Goal: Information Seeking & Learning: Learn about a topic

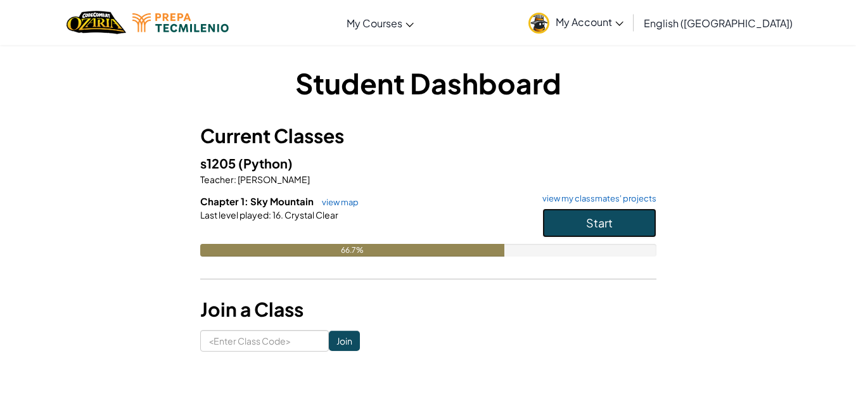
click at [615, 234] on button "Start" at bounding box center [599, 222] width 114 height 29
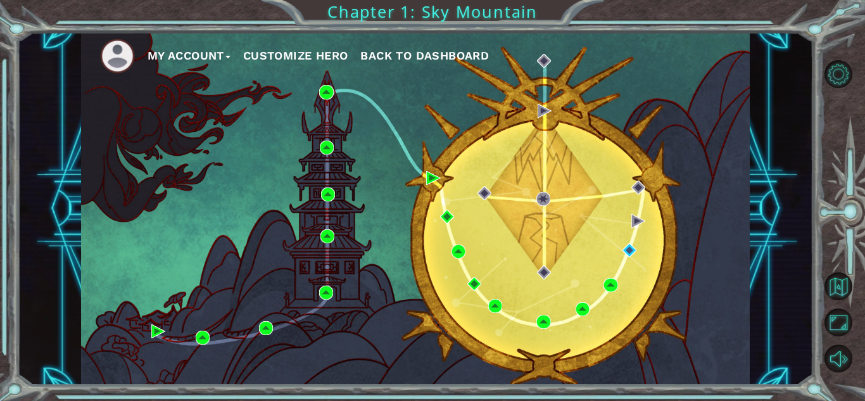
click at [670, 287] on div "My Account Customize Hero Back to Dashboard" at bounding box center [415, 208] width 669 height 353
click at [681, 298] on div "My Account Customize Hero Back to Dashboard" at bounding box center [415, 208] width 669 height 353
click at [686, 303] on div "My Account Customize Hero Back to Dashboard" at bounding box center [415, 208] width 669 height 353
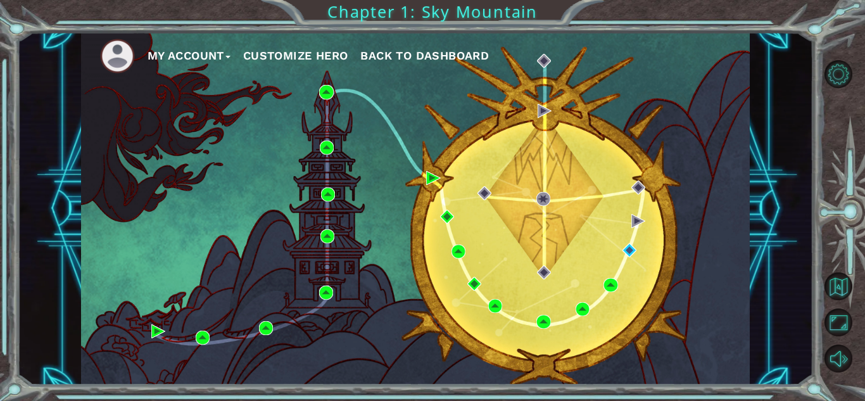
click at [700, 279] on div "My Account Customize Hero Back to Dashboard" at bounding box center [415, 208] width 669 height 353
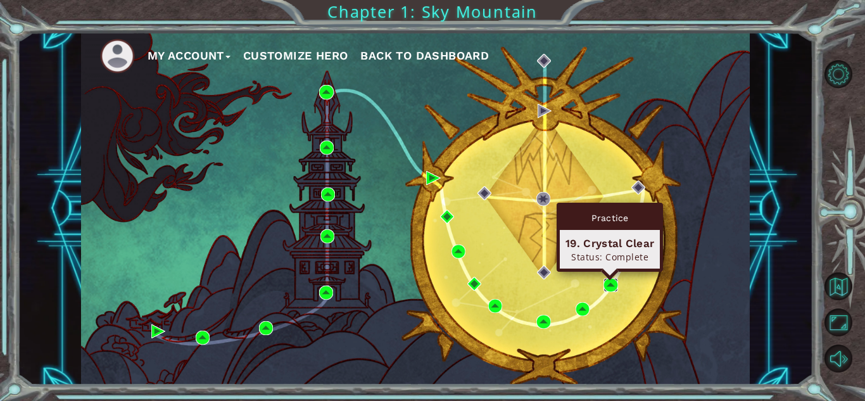
click at [617, 289] on img at bounding box center [611, 285] width 14 height 14
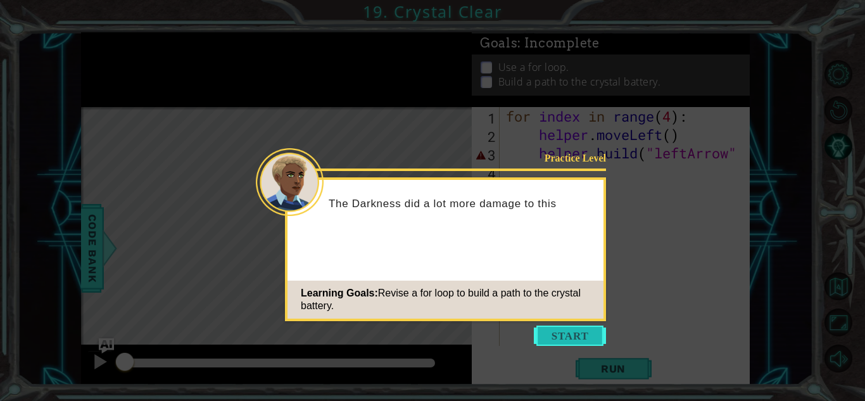
click at [549, 335] on button "Start" at bounding box center [570, 336] width 72 height 20
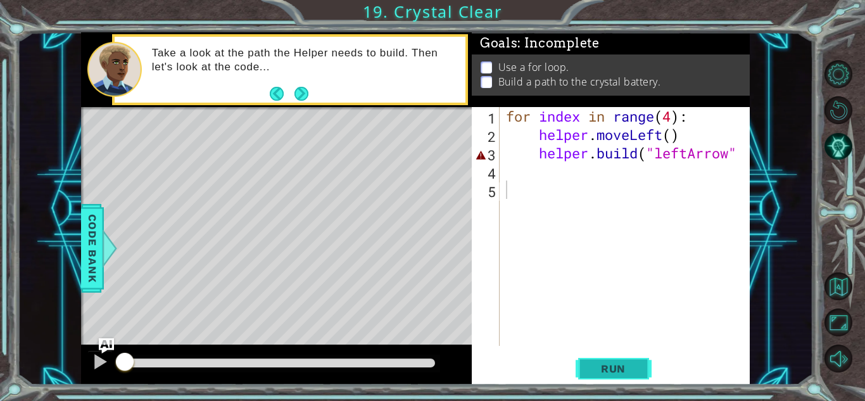
click at [611, 365] on span "Run" at bounding box center [613, 368] width 50 height 13
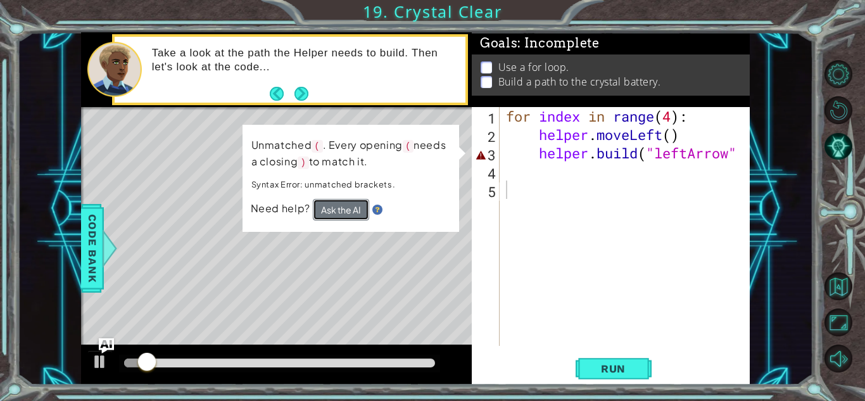
click at [343, 214] on button "Ask the AI" at bounding box center [341, 210] width 56 height 22
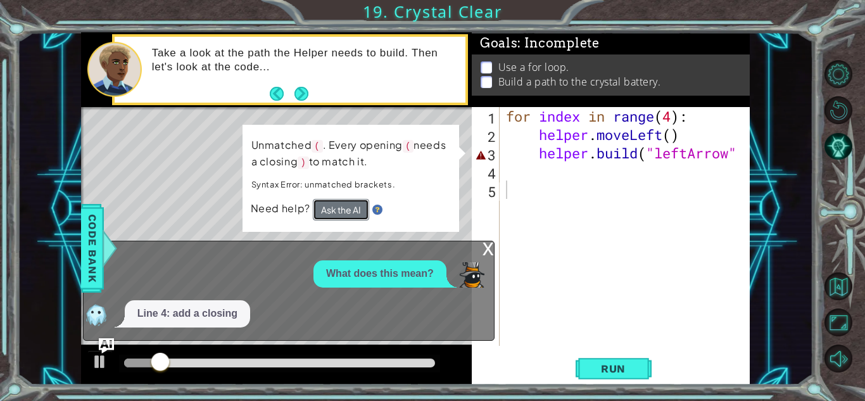
click at [343, 214] on button "Ask the AI" at bounding box center [341, 210] width 56 height 22
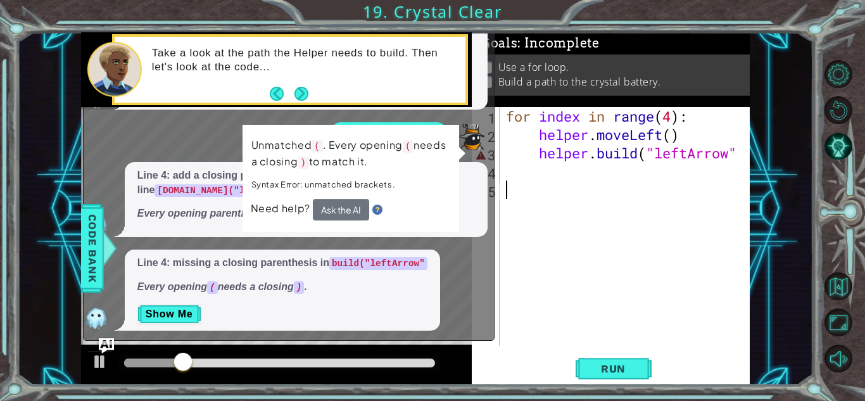
scroll to position [3, 0]
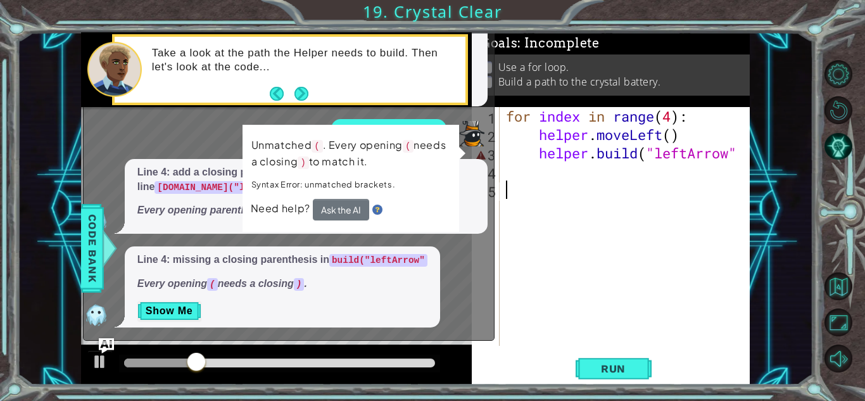
click at [571, 232] on div "for index in range ( 4 ) : helper . moveLeft ( ) helper . build ( "leftArrow"" at bounding box center [629, 245] width 250 height 276
click at [736, 156] on div "for index in range ( 4 ) : helper . moveLeft ( ) helper . build ( "leftArrow"" at bounding box center [629, 245] width 250 height 276
type textarea "[DOMAIN_NAME]("leftArrow")"
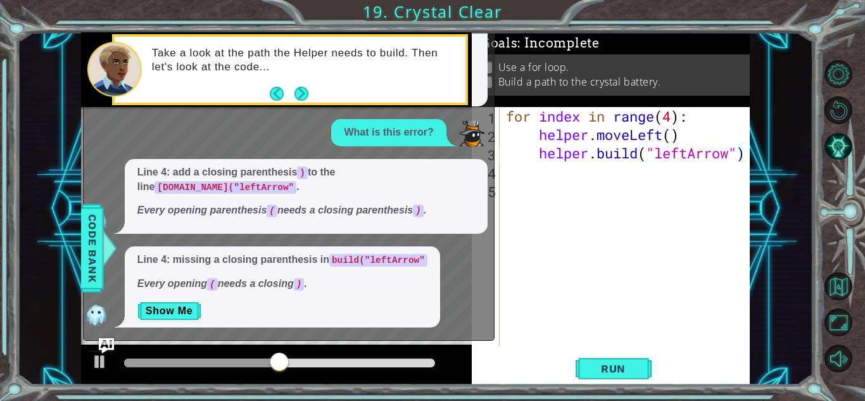
scroll to position [0, 1]
click at [642, 375] on button "Run" at bounding box center [614, 369] width 76 height 28
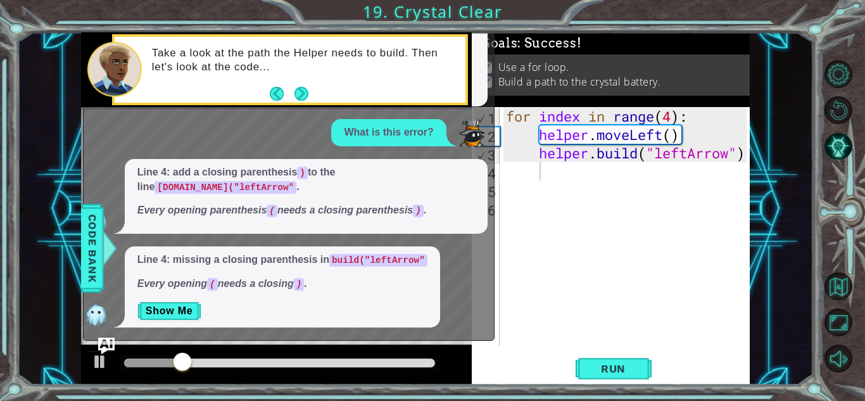
click at [103, 340] on img "Ask AI" at bounding box center [106, 345] width 16 height 16
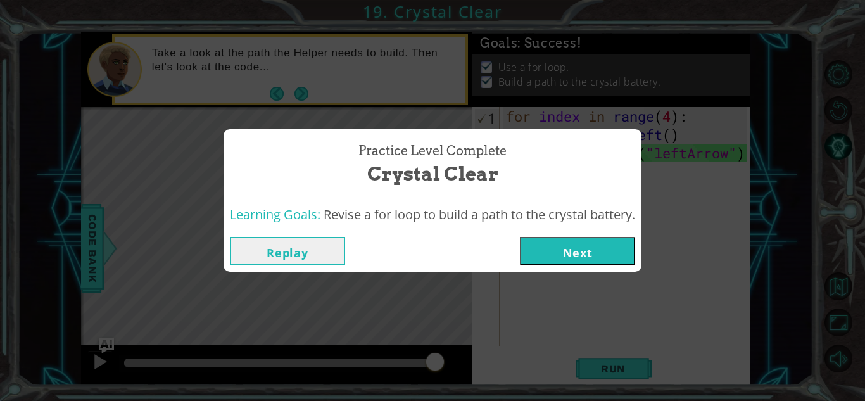
click at [616, 264] on button "Next" at bounding box center [577, 251] width 115 height 29
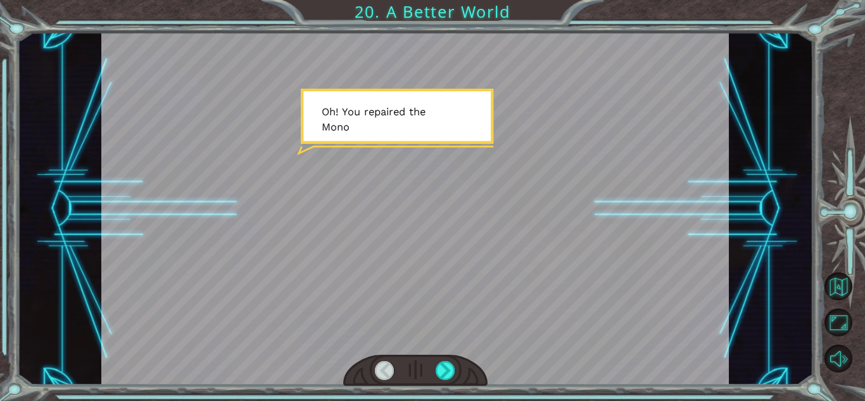
click at [557, 226] on div at bounding box center [415, 208] width 628 height 353
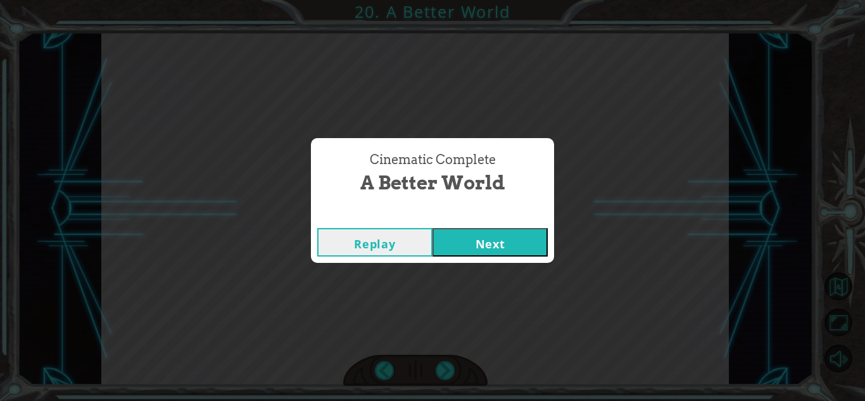
click at [557, 226] on div "Cinematic Complete A Better World Replay Next" at bounding box center [432, 200] width 865 height 401
click at [509, 243] on button "Next" at bounding box center [490, 242] width 115 height 29
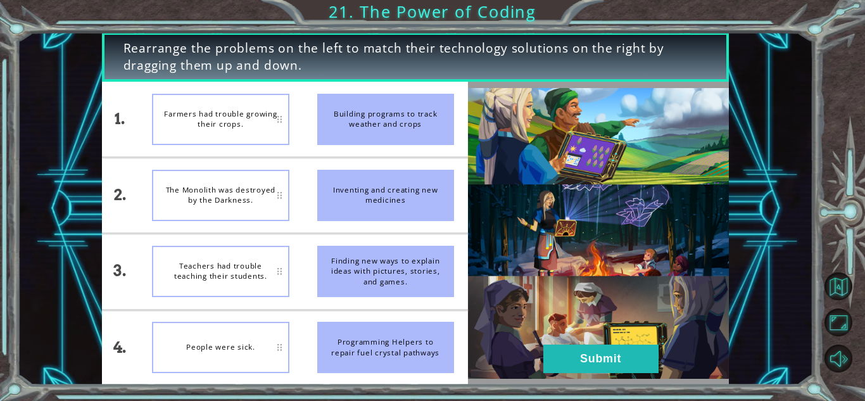
drag, startPoint x: 395, startPoint y: 123, endPoint x: 280, endPoint y: 113, distance: 115.1
click at [280, 113] on div "1. 2. 3. 4. Farmers had trouble growing their crops. The Monolith was destroyed…" at bounding box center [285, 233] width 366 height 303
click at [230, 218] on div "People were sick." at bounding box center [220, 195] width 137 height 51
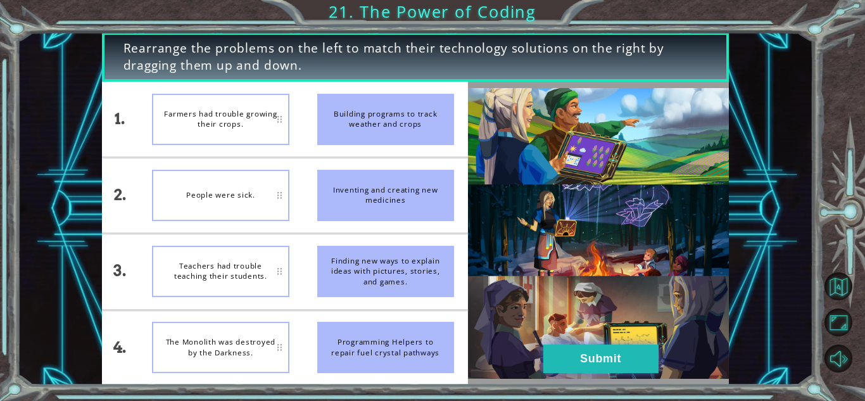
click at [547, 365] on button "Submit" at bounding box center [601, 359] width 115 height 29
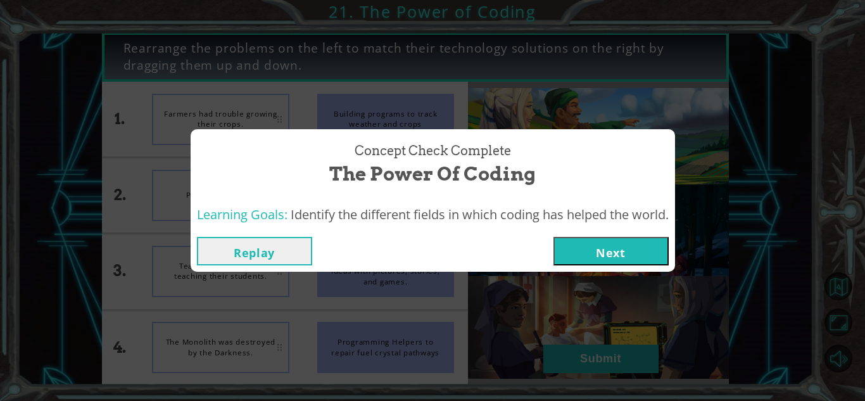
click at [616, 248] on button "Next" at bounding box center [611, 251] width 115 height 29
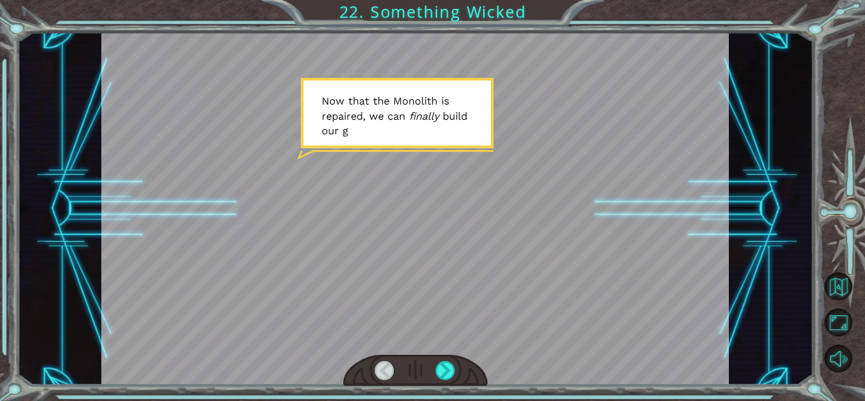
click at [459, 238] on div at bounding box center [415, 208] width 628 height 353
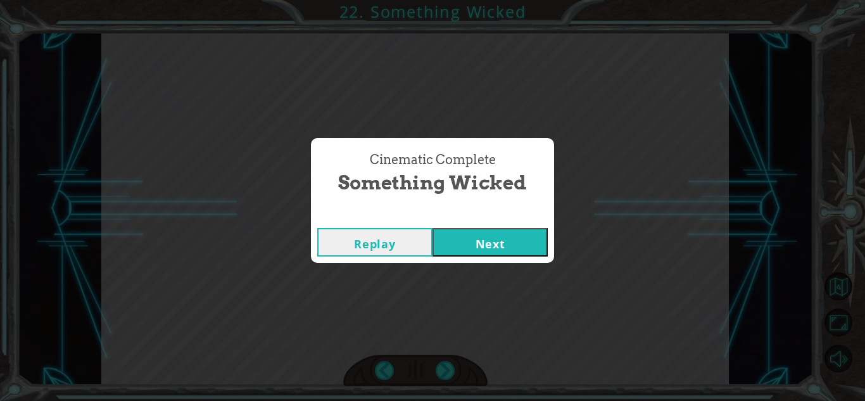
click at [473, 231] on button "Next" at bounding box center [490, 242] width 115 height 29
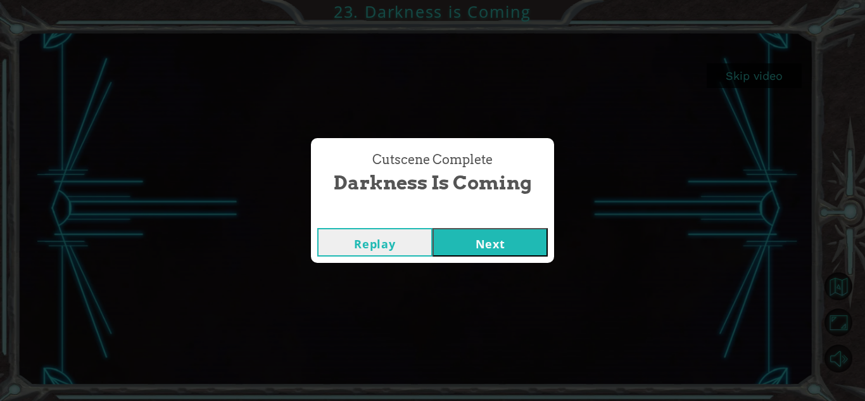
click at [369, 228] on button "Replay" at bounding box center [374, 242] width 115 height 29
